Goal: Transaction & Acquisition: Purchase product/service

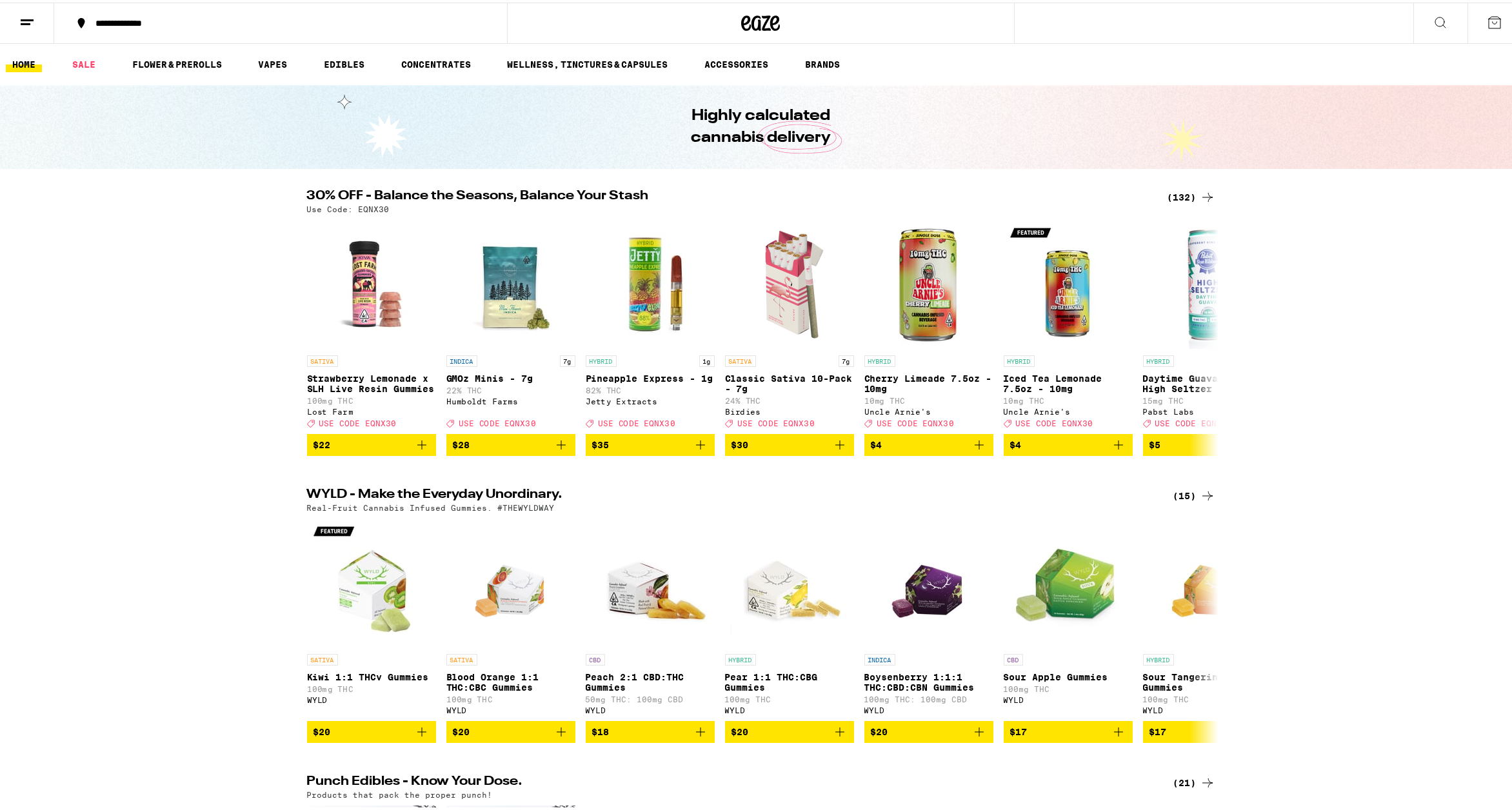
click at [1174, 196] on div "(132)" at bounding box center [1191, 195] width 47 height 16
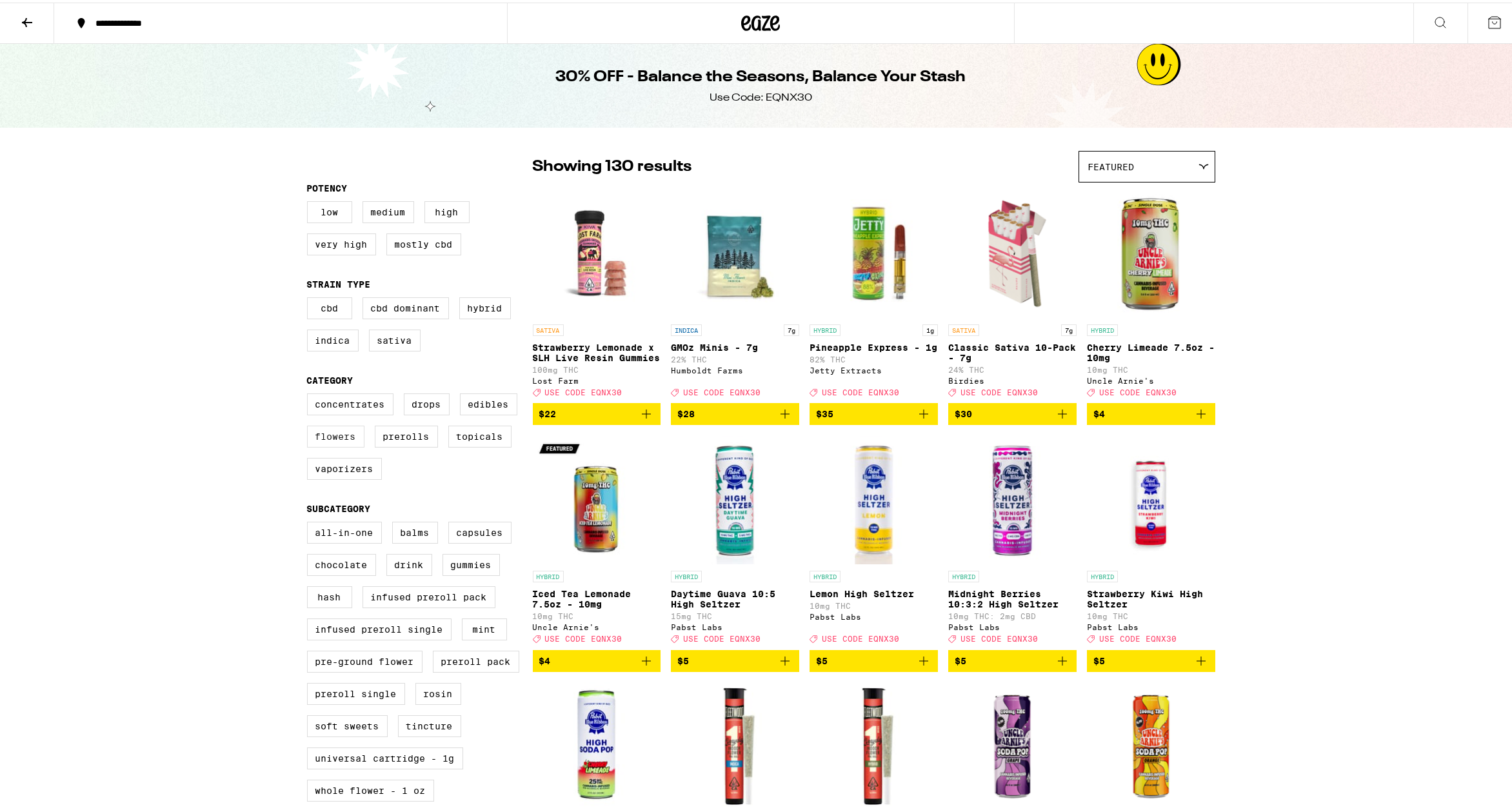
click at [334, 445] on label "Flowers" at bounding box center [336, 434] width 58 height 22
click at [310, 393] on input "Flowers" at bounding box center [310, 393] width 1 height 1
checkbox input "true"
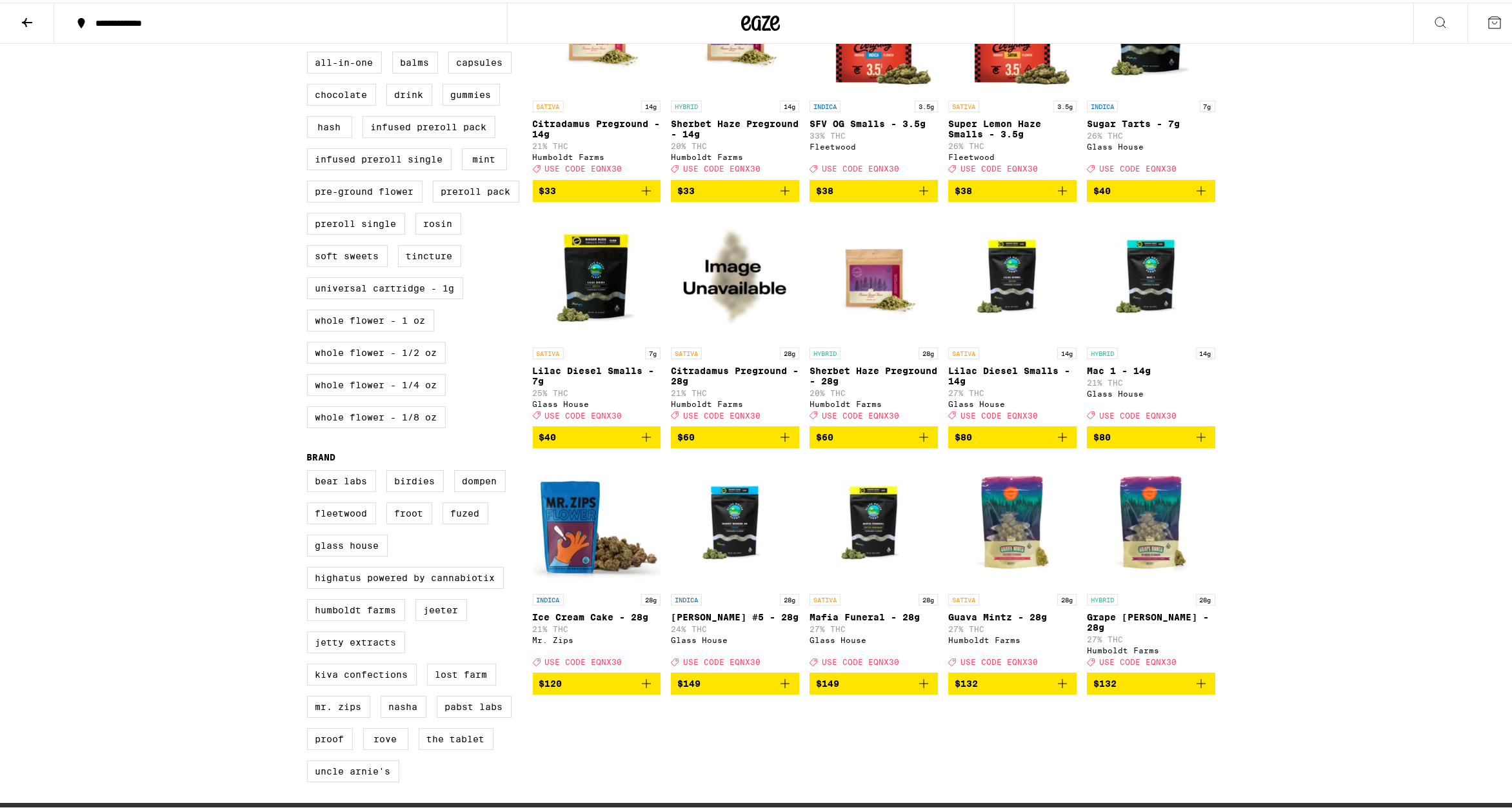
scroll to position [713, 0]
